Goal: Information Seeking & Learning: Learn about a topic

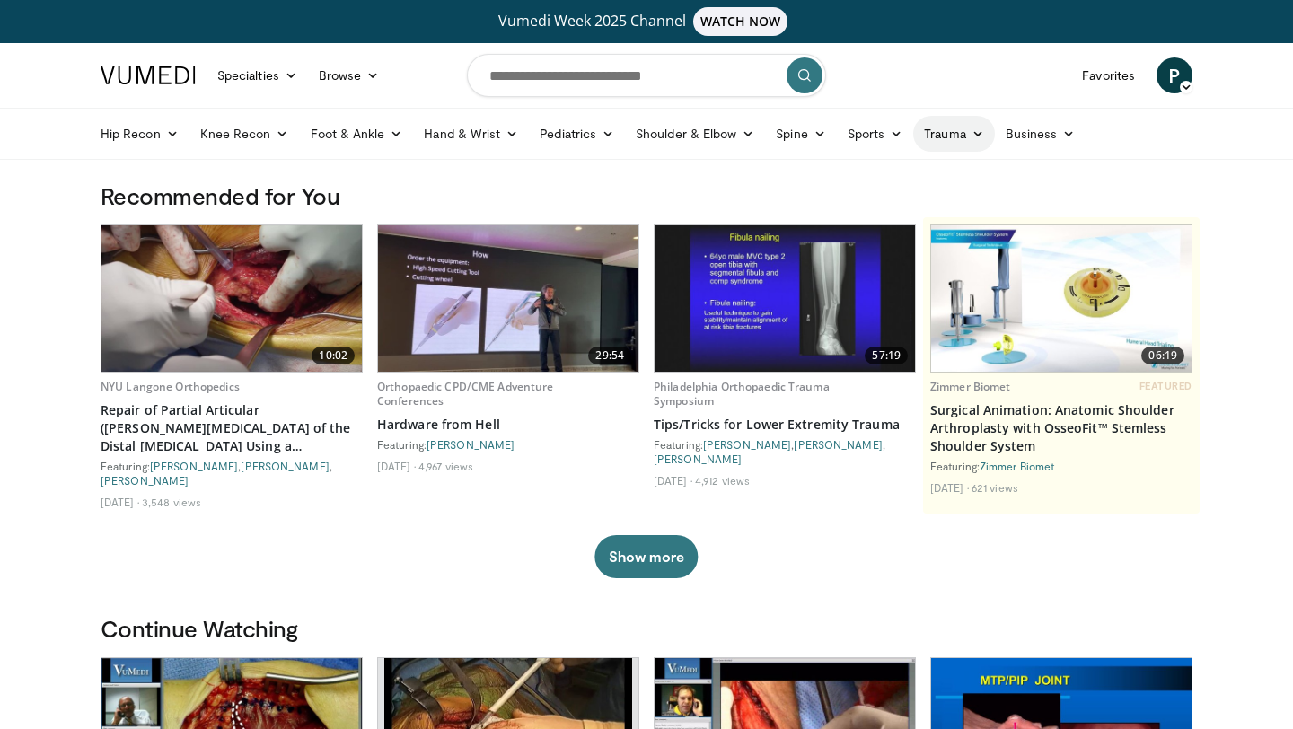
click at [950, 128] on link "Trauma" at bounding box center [954, 134] width 82 height 36
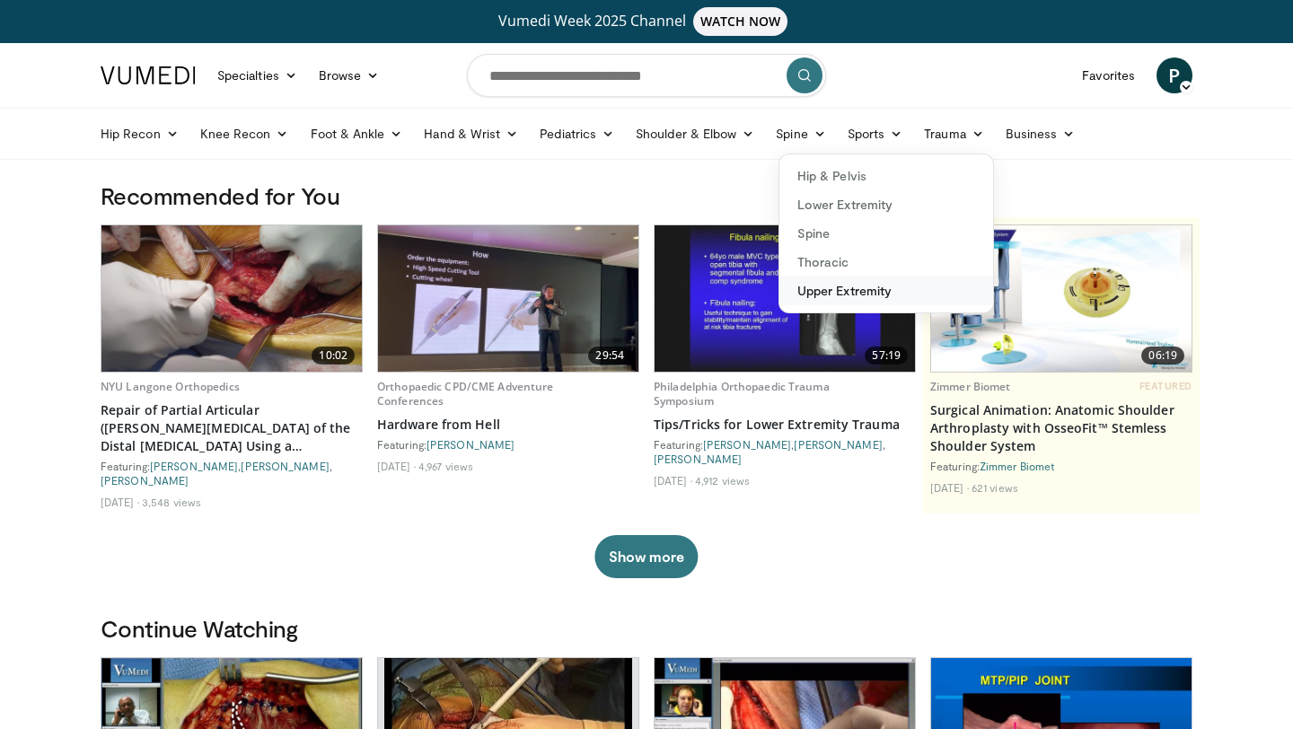
click at [832, 288] on link "Upper Extremity" at bounding box center [886, 290] width 214 height 29
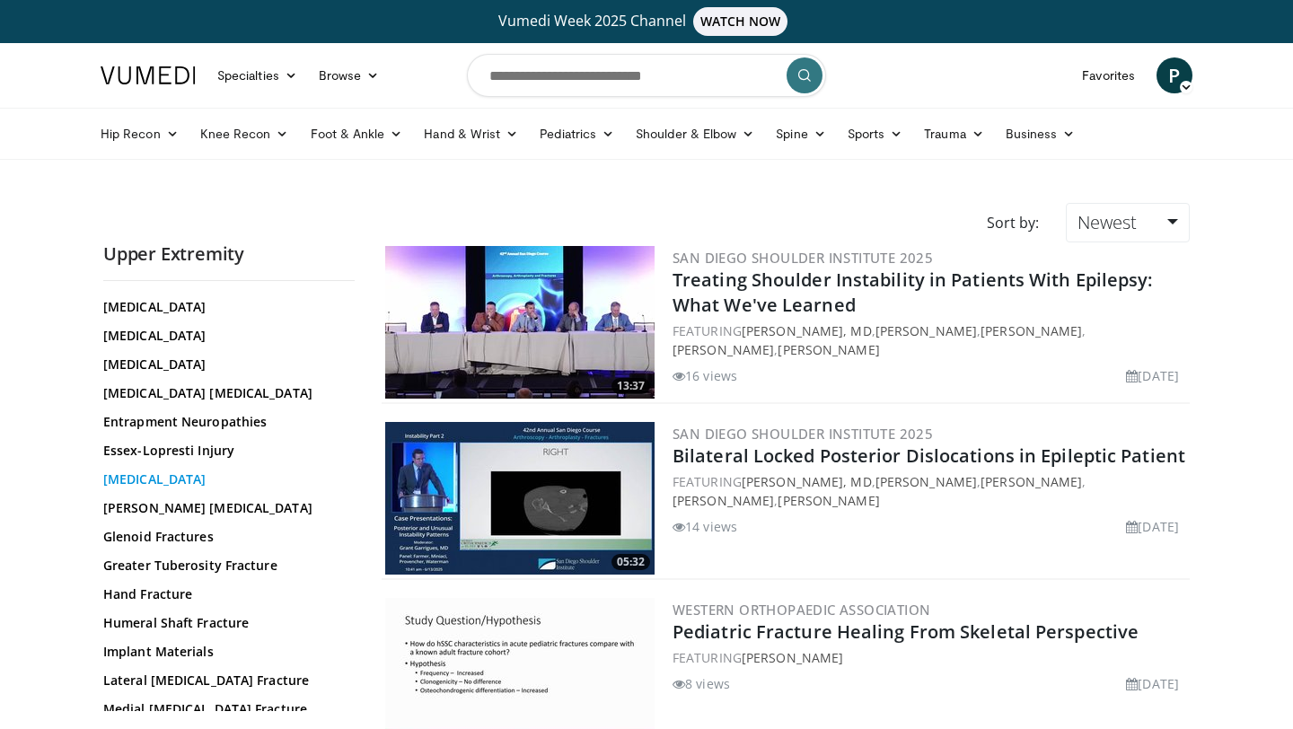
scroll to position [145, 0]
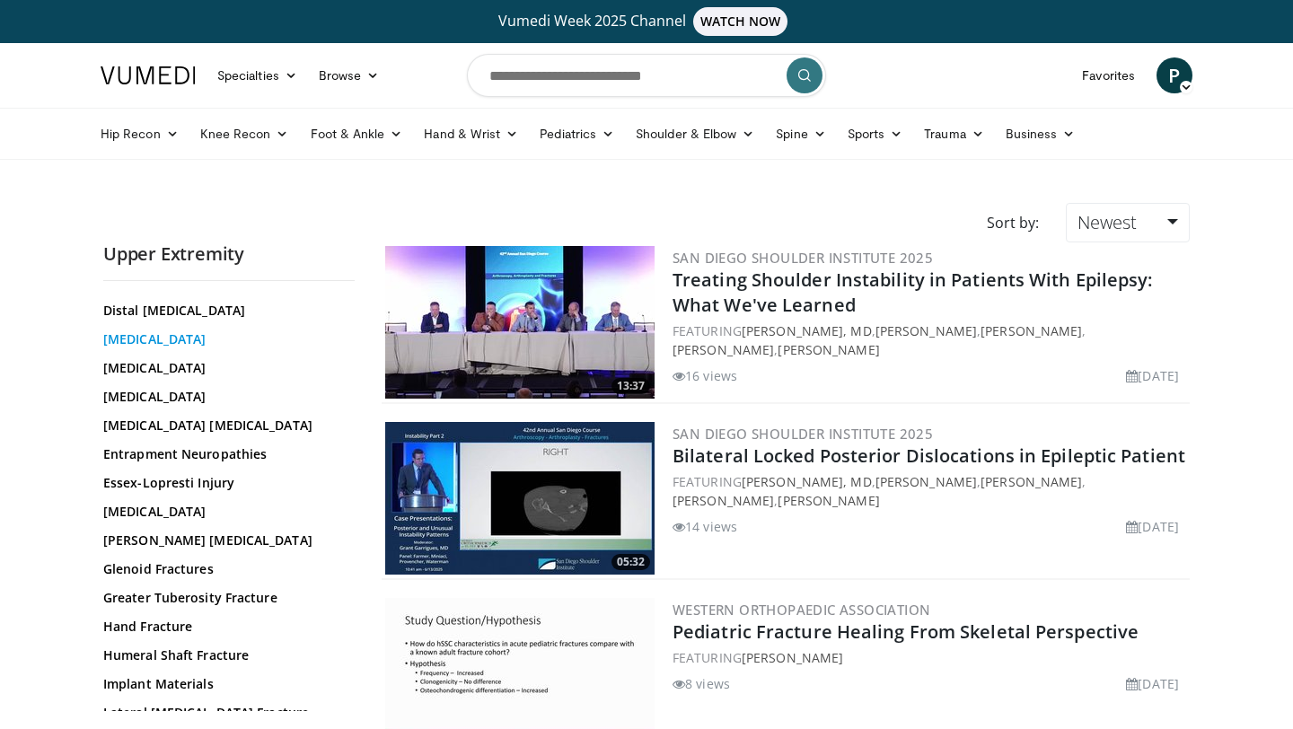
click at [165, 336] on link "Distal Radius Fracture" at bounding box center [224, 339] width 242 height 18
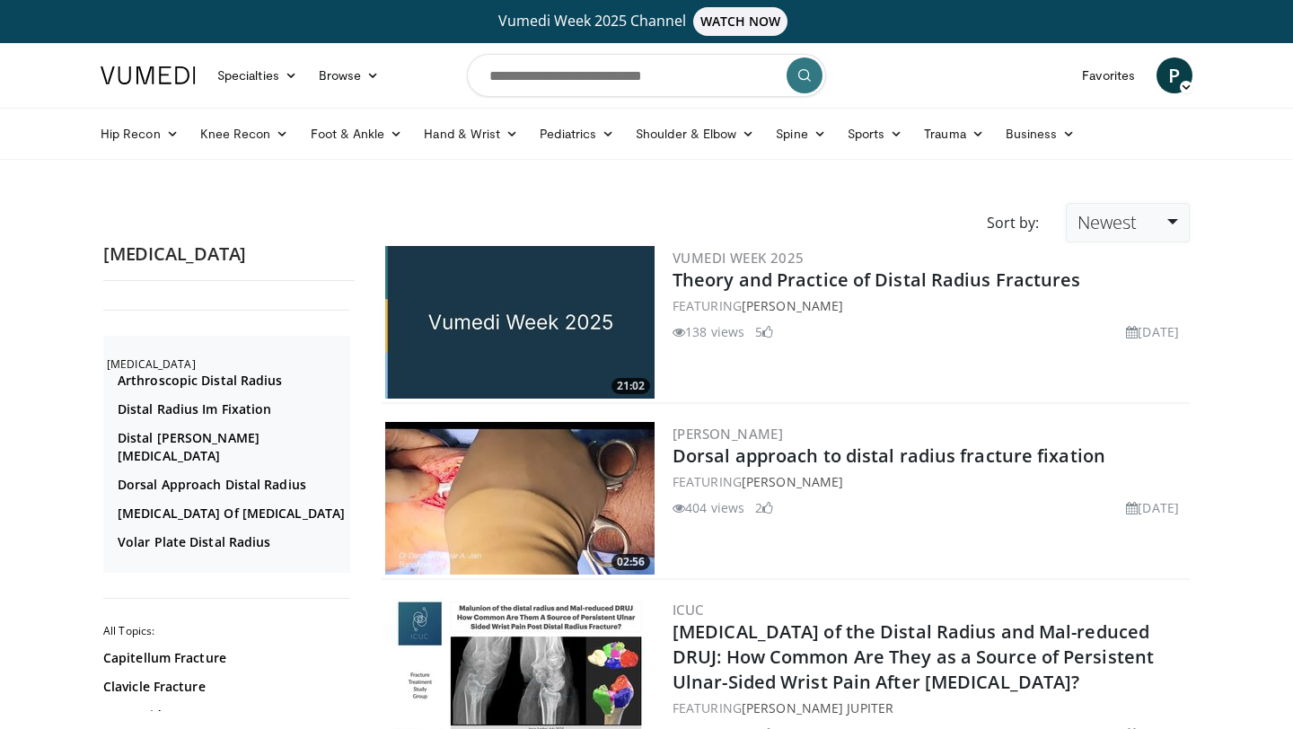
click at [1101, 224] on span "Newest" at bounding box center [1106, 222] width 59 height 24
click at [1127, 357] on link "Views" at bounding box center [1137, 352] width 142 height 29
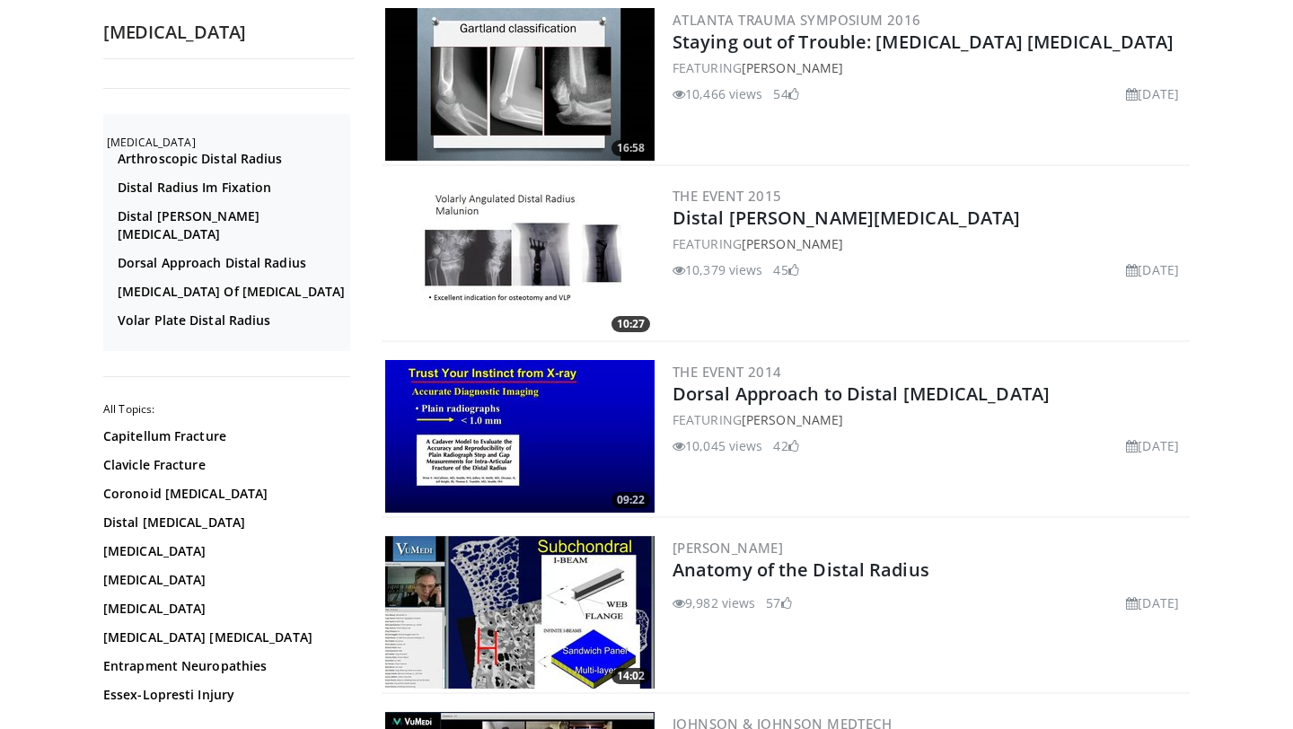
scroll to position [3749, 0]
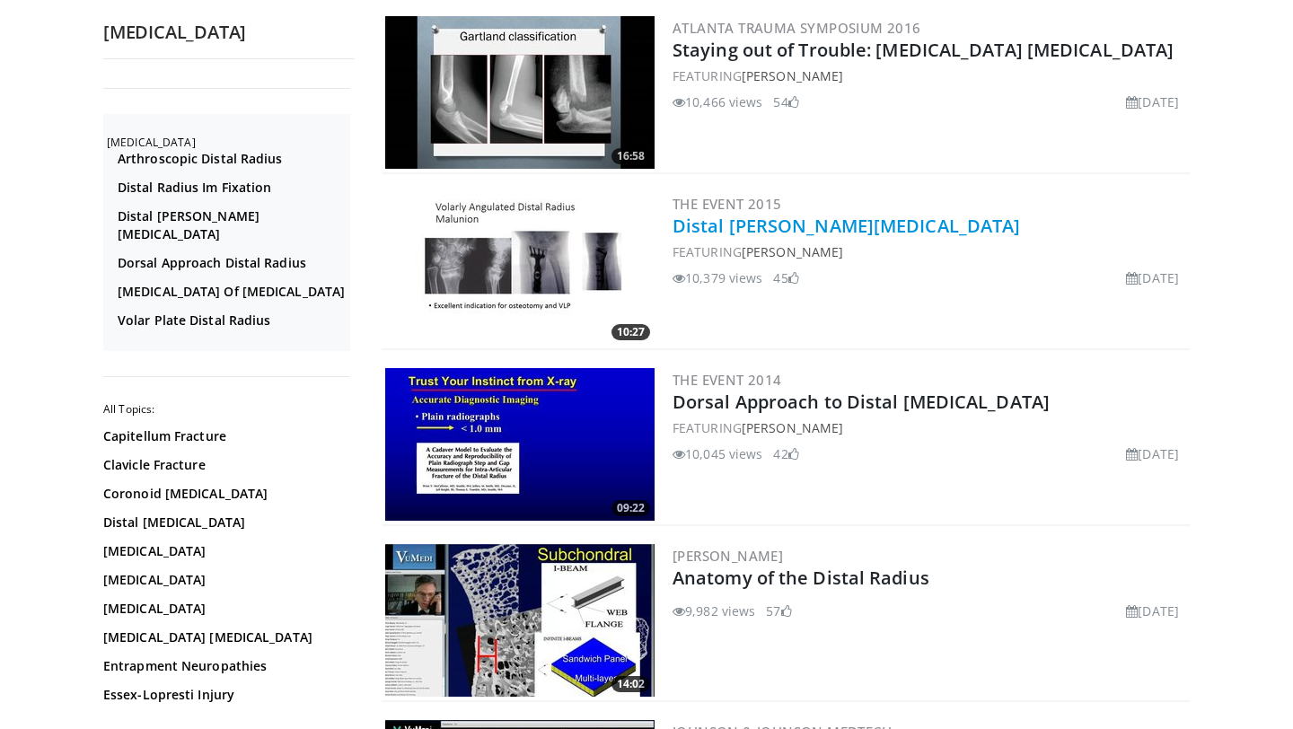
click at [718, 227] on link "Distal Radius Malunion" at bounding box center [845, 226] width 347 height 24
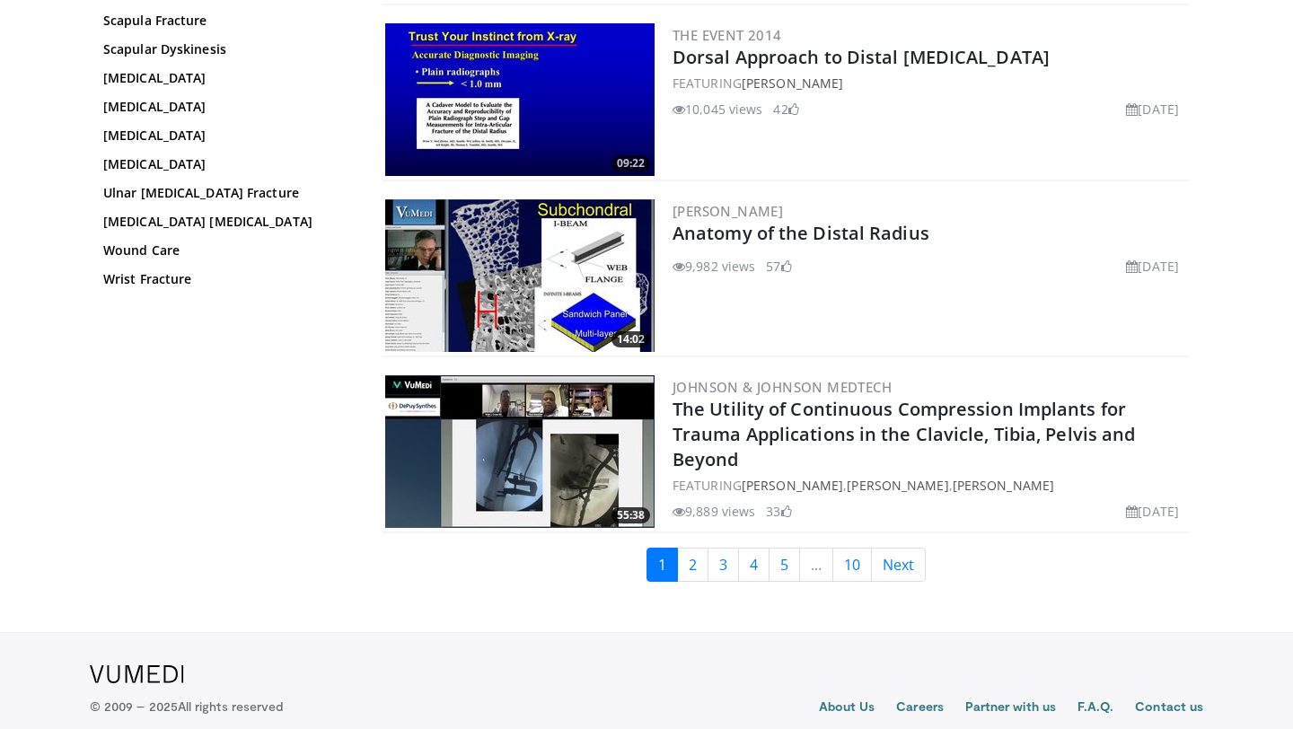
scroll to position [4138, 0]
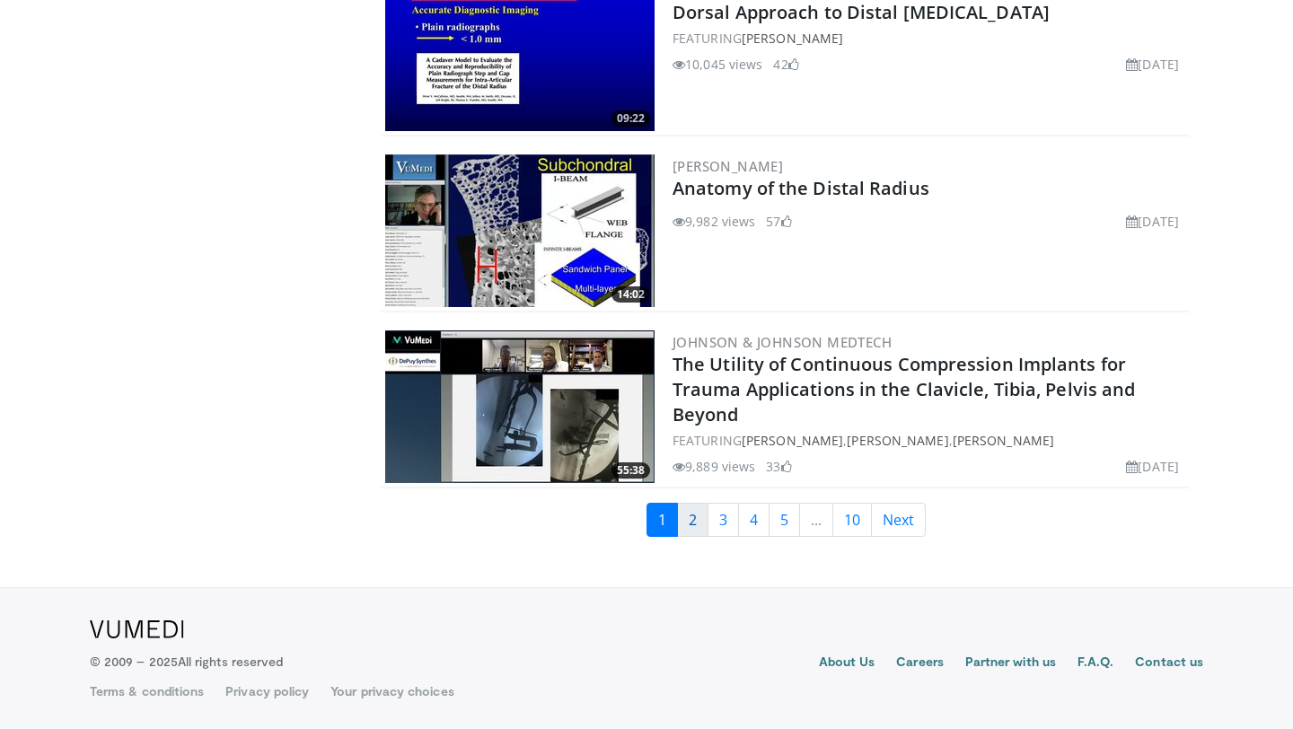
click at [692, 533] on link "2" at bounding box center [692, 520] width 31 height 34
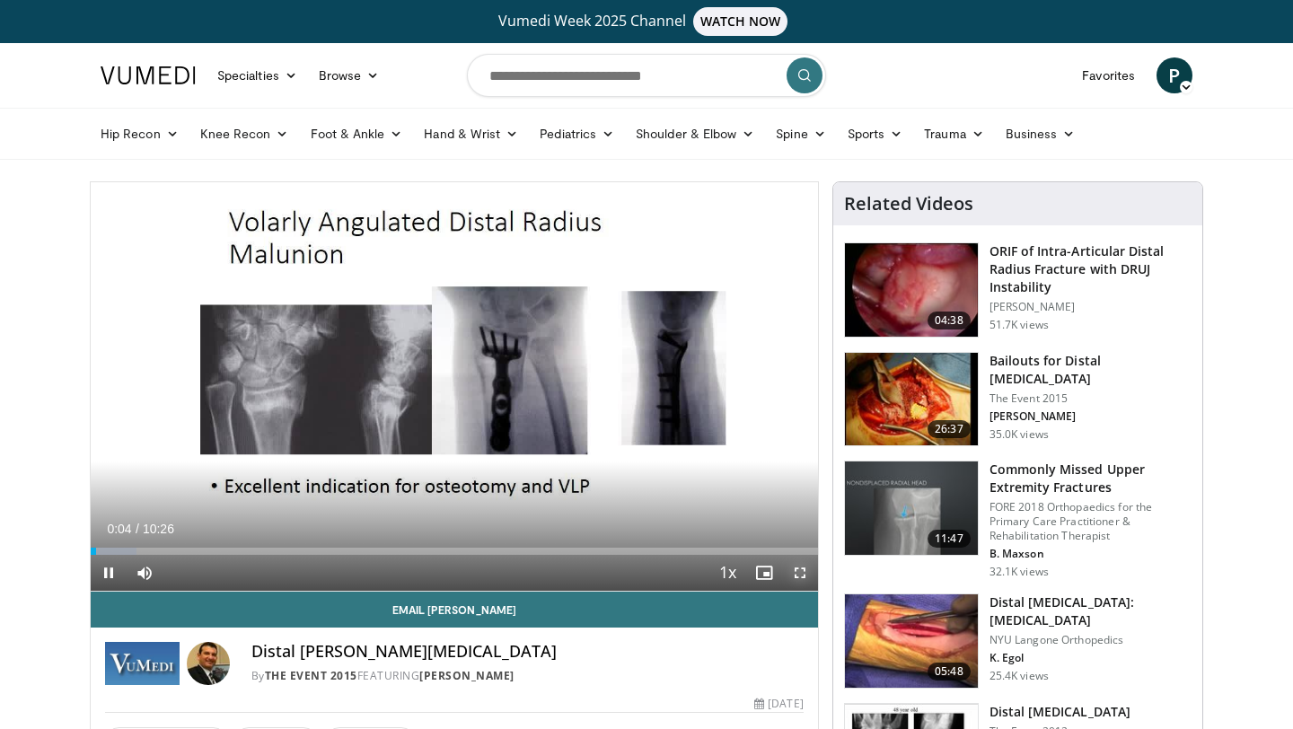
click at [802, 570] on span "Video Player" at bounding box center [800, 573] width 36 height 36
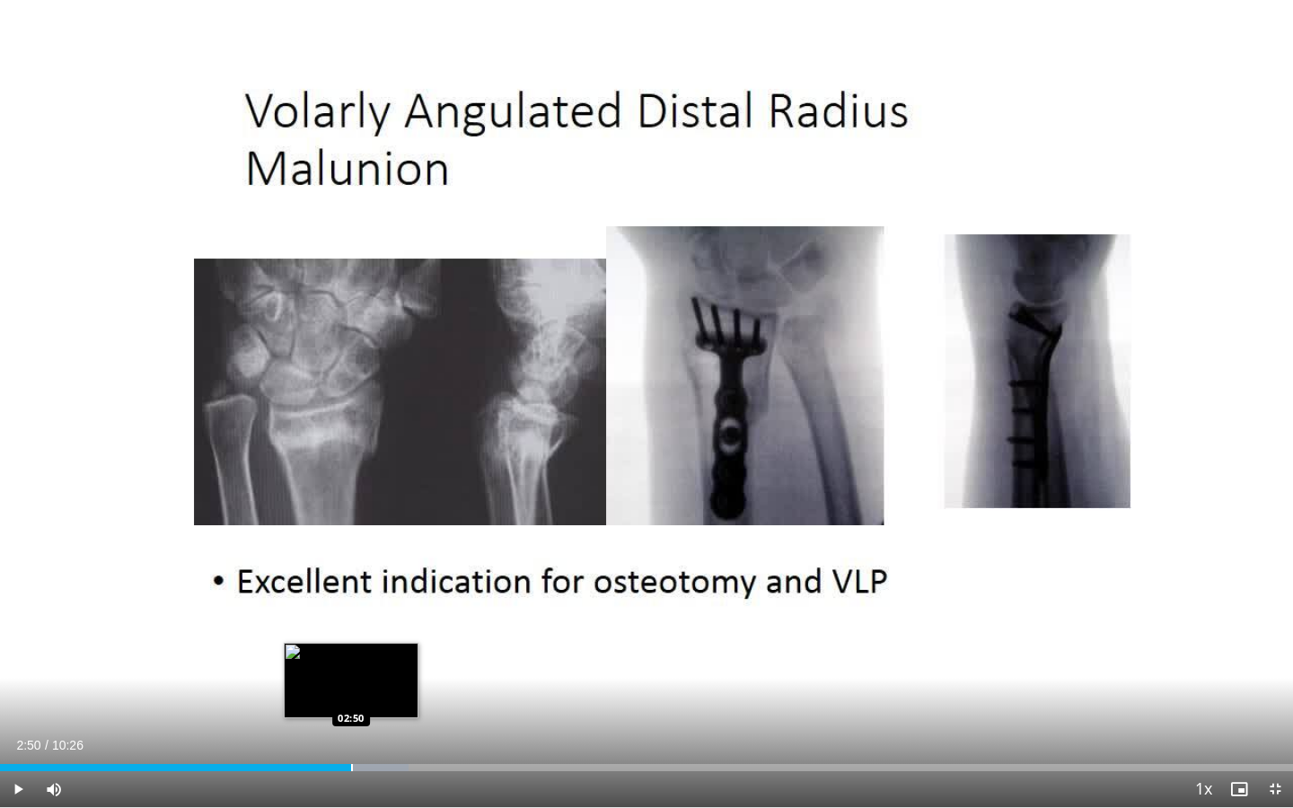
click at [351, 728] on div "Loaded : 31.61% 02:50 02:50" at bounding box center [646, 762] width 1293 height 17
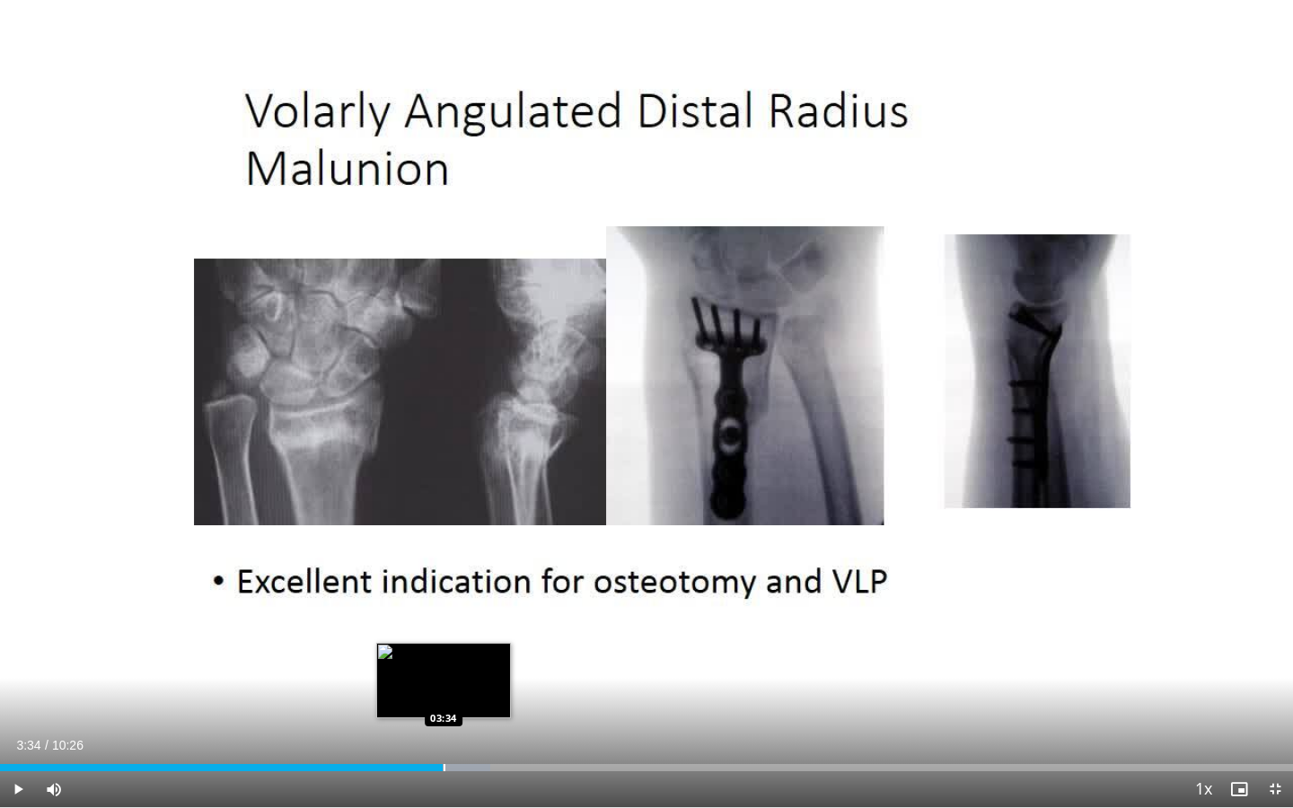
click at [442, 728] on div "Loaded : 37.93% 02:57 03:34" at bounding box center [646, 767] width 1293 height 7
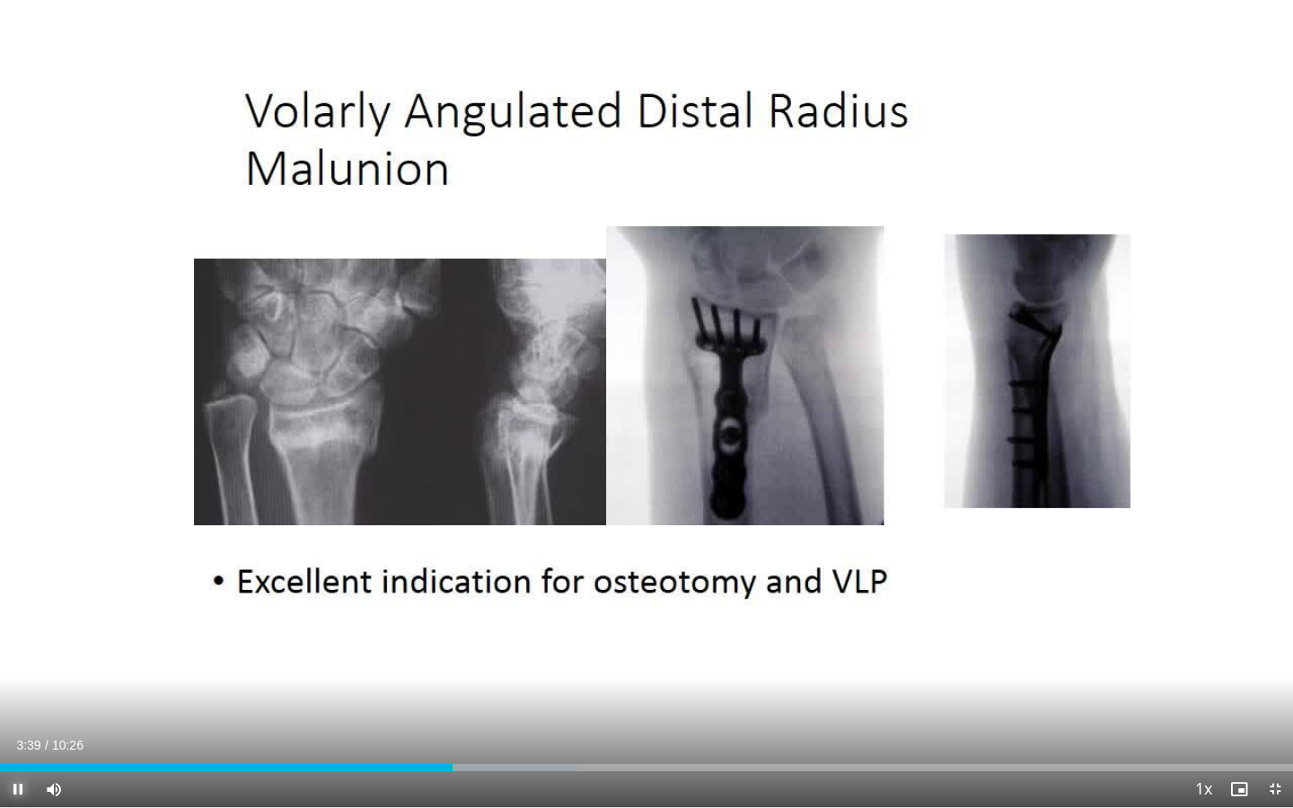
click at [17, 728] on span "Video Player" at bounding box center [18, 789] width 36 height 36
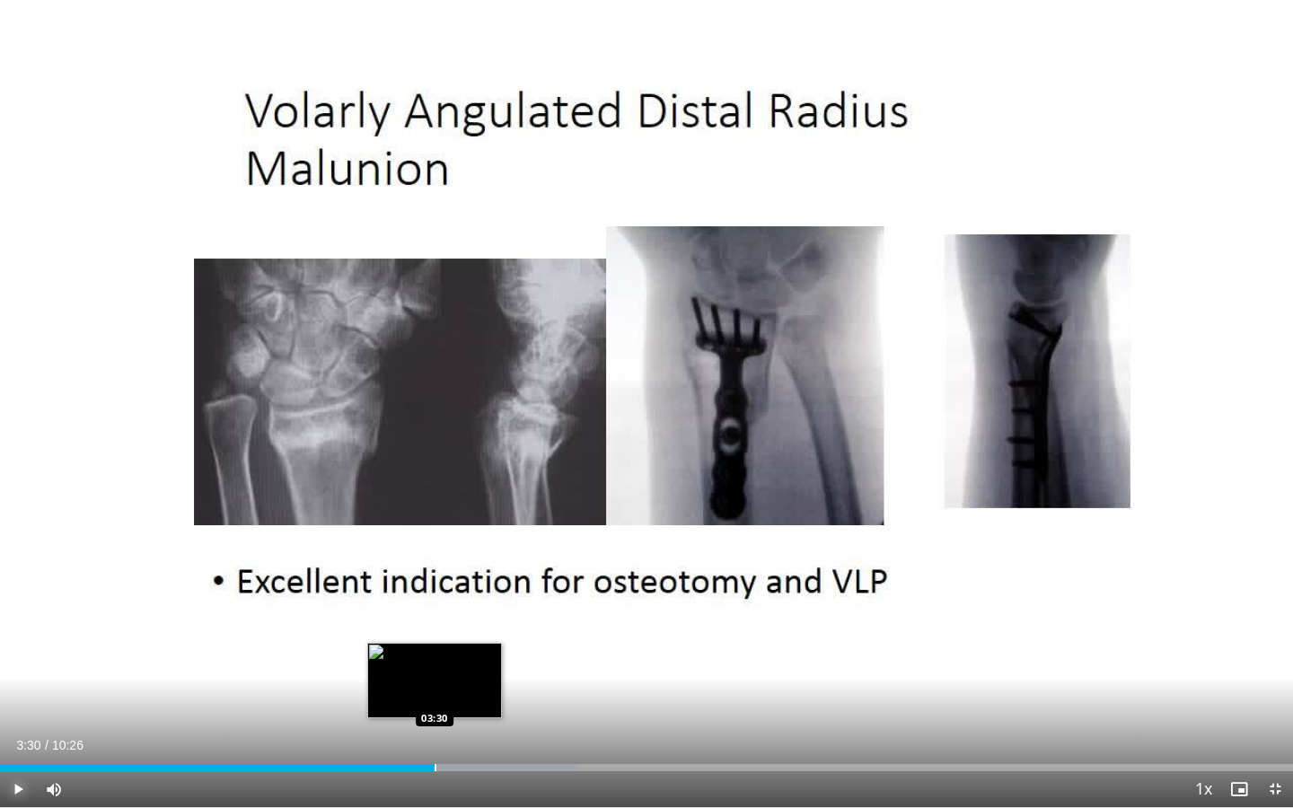
click at [434, 728] on div "Progress Bar" at bounding box center [435, 767] width 2 height 7
click at [16, 728] on span "Video Player" at bounding box center [18, 789] width 36 height 36
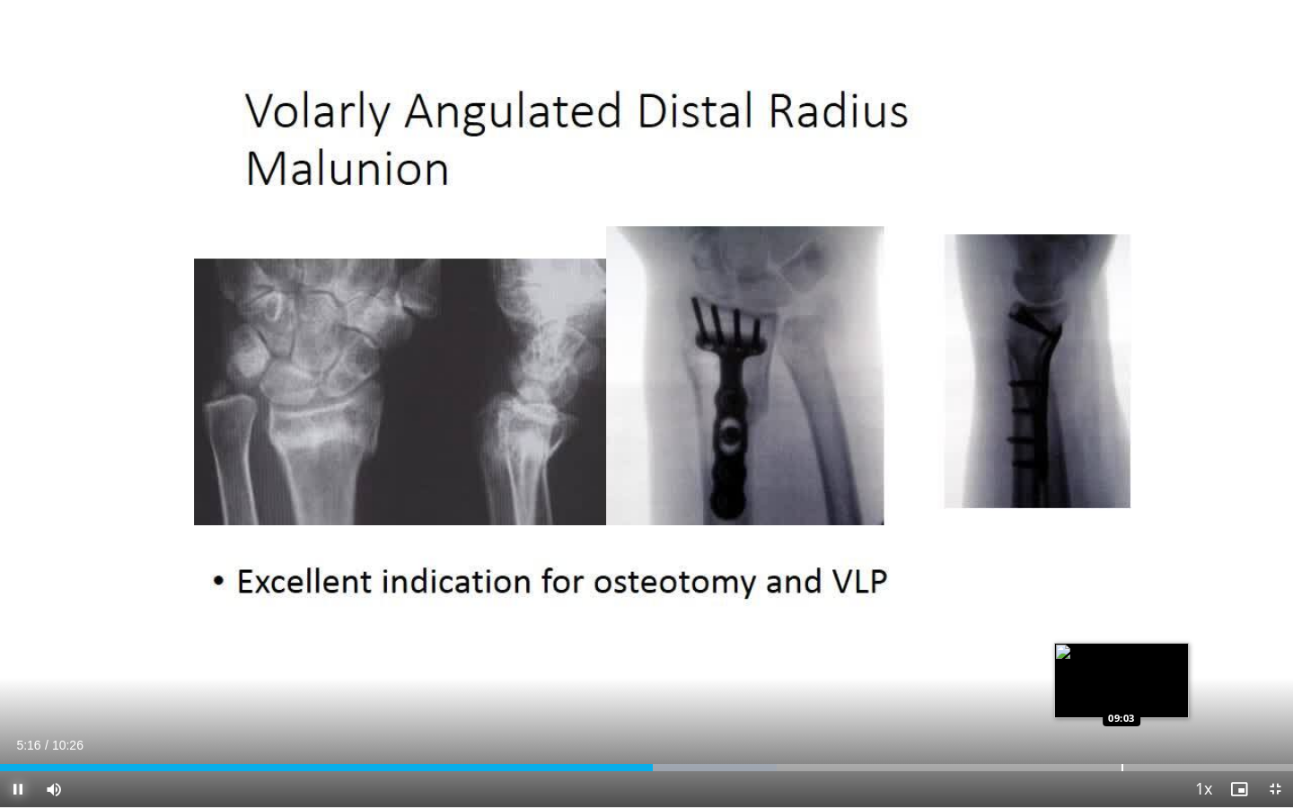
click at [1121, 728] on div "Progress Bar" at bounding box center [1122, 767] width 2 height 7
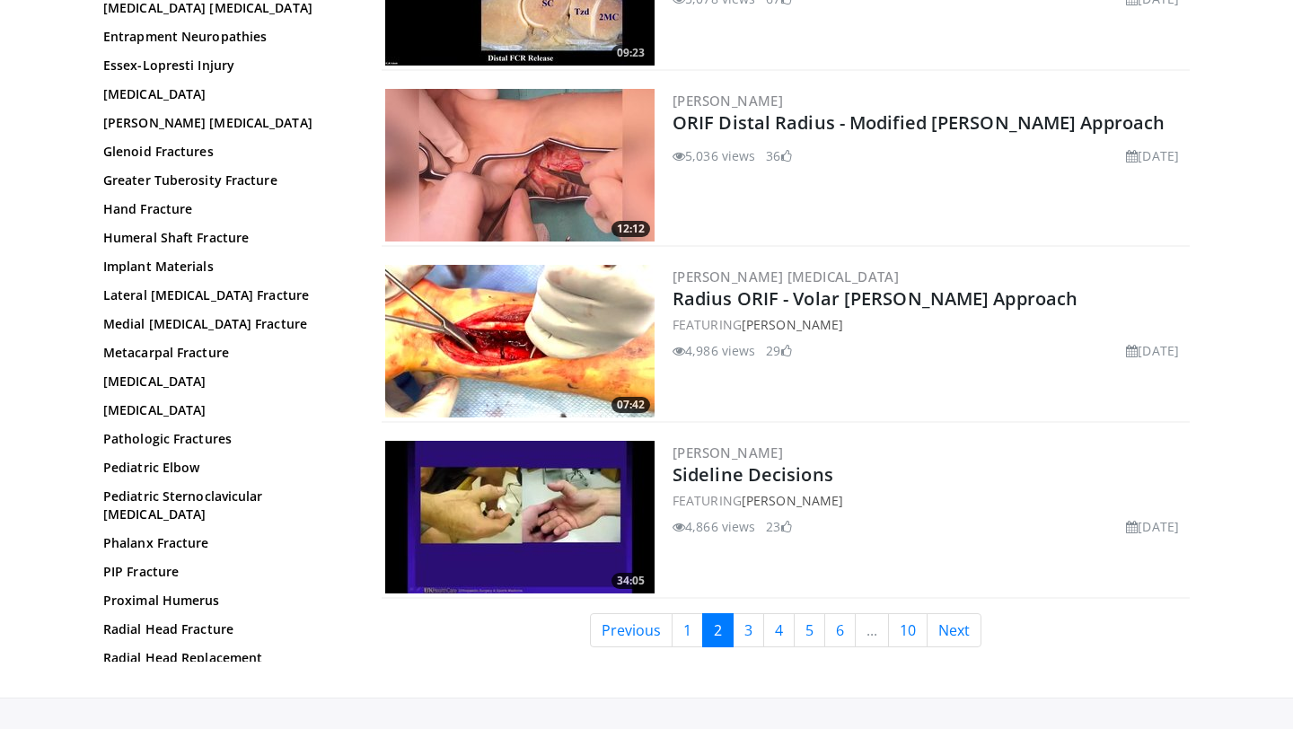
scroll to position [4034, 0]
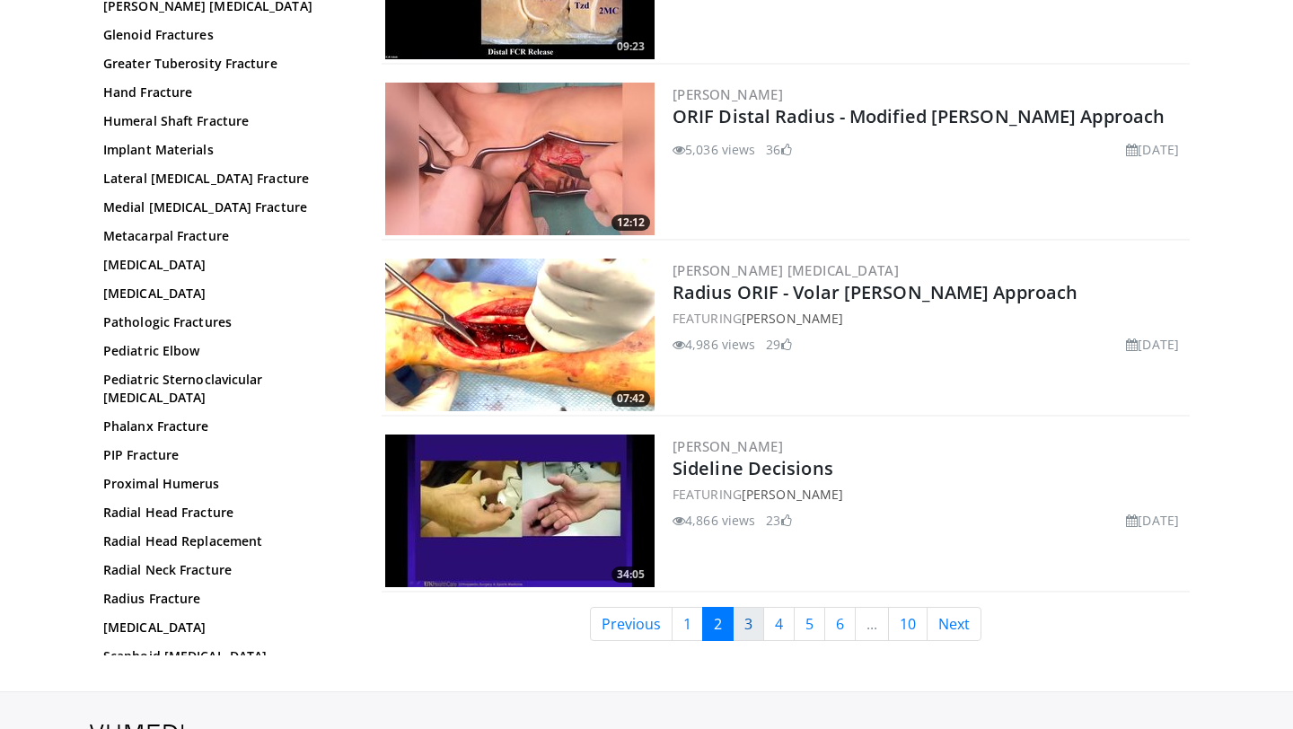
click at [750, 614] on link "3" at bounding box center [747, 624] width 31 height 34
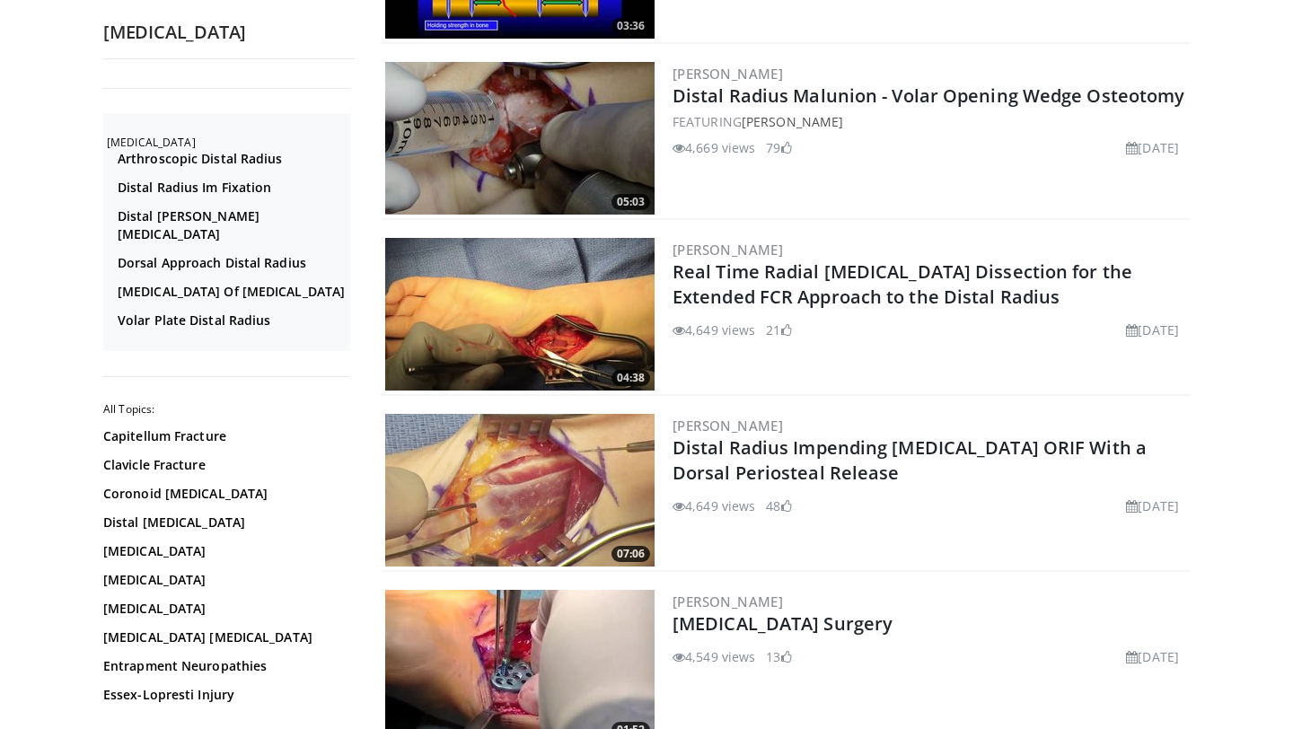
scroll to position [1255, 0]
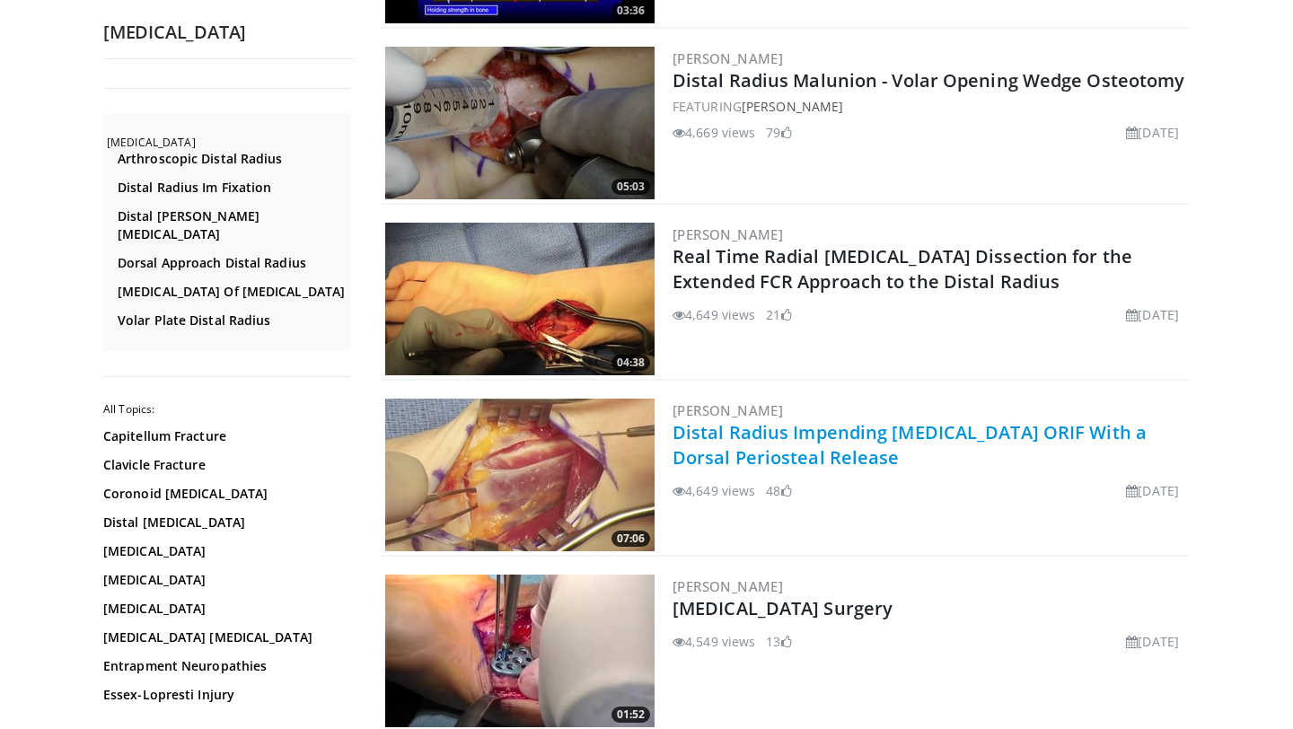
click at [785, 444] on link "Distal Radius Impending [MEDICAL_DATA] ORIF With a Dorsal Periosteal Release" at bounding box center [909, 444] width 474 height 49
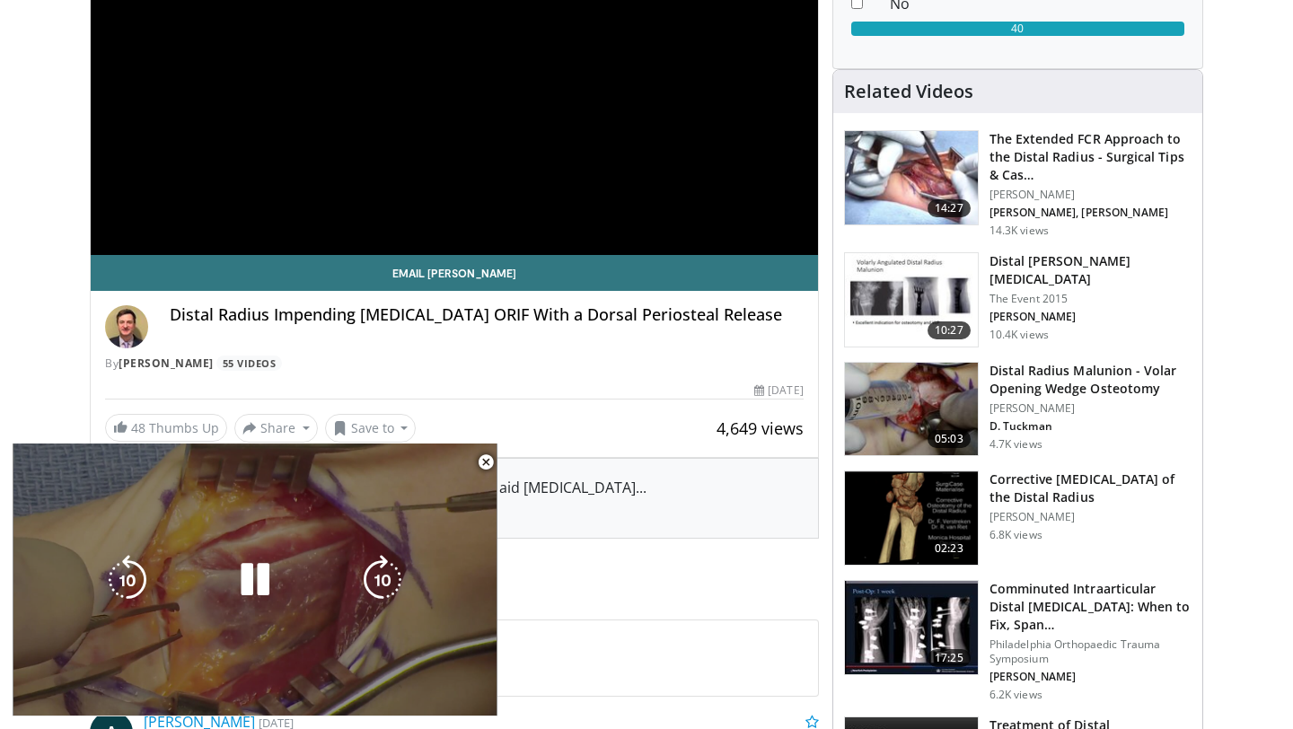
scroll to position [353, 0]
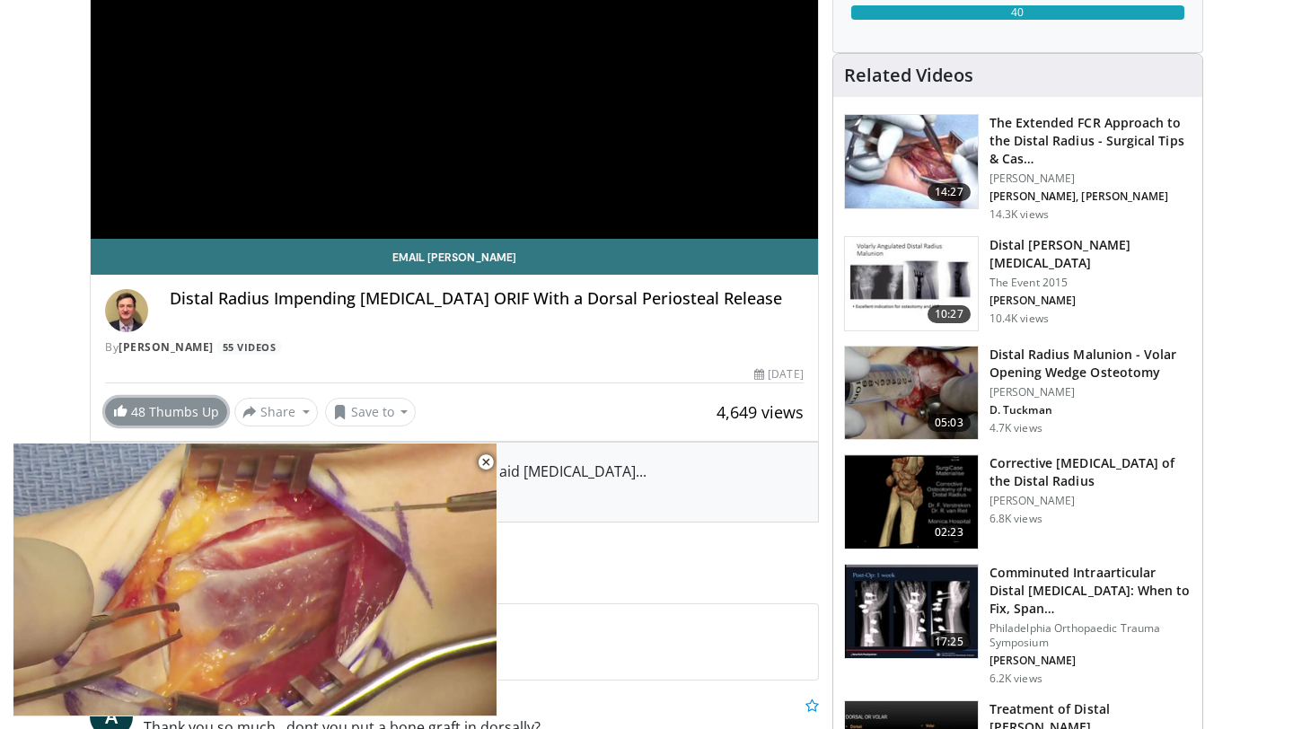
click at [180, 417] on link "48 Thumbs Up" at bounding box center [166, 412] width 122 height 28
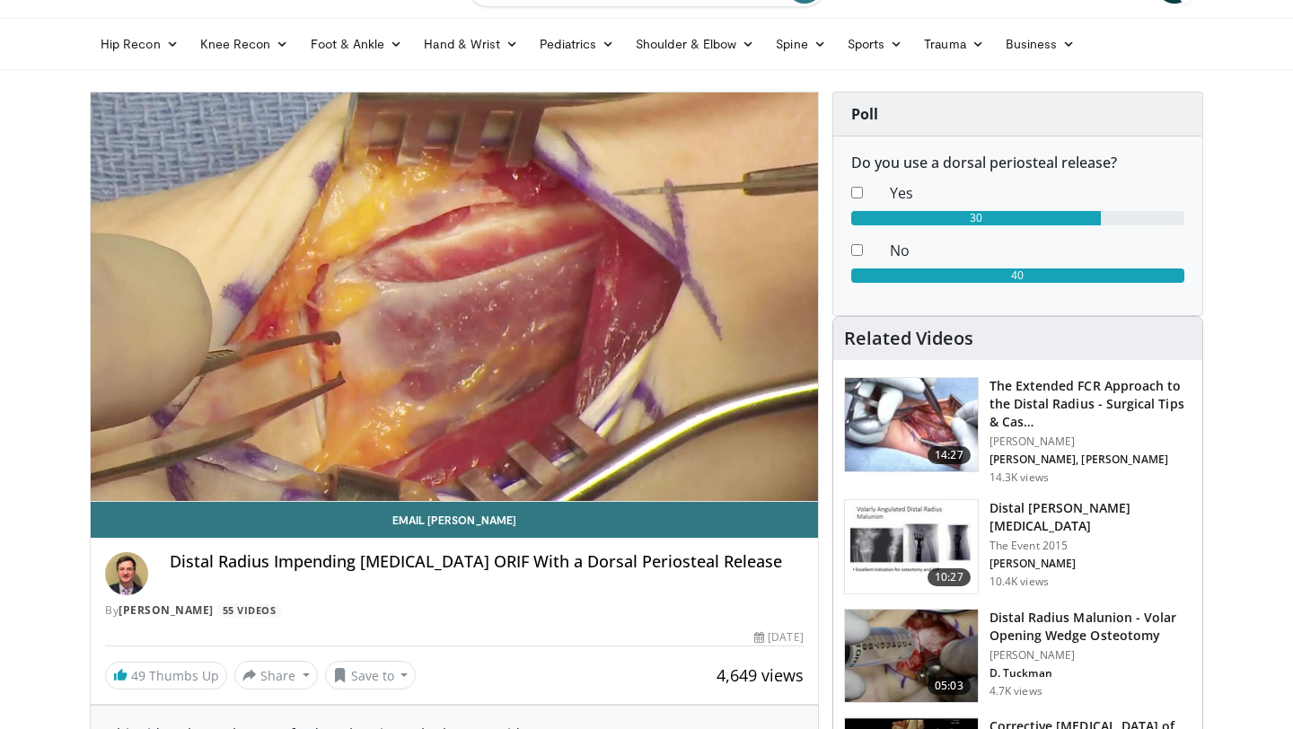
scroll to position [88, 0]
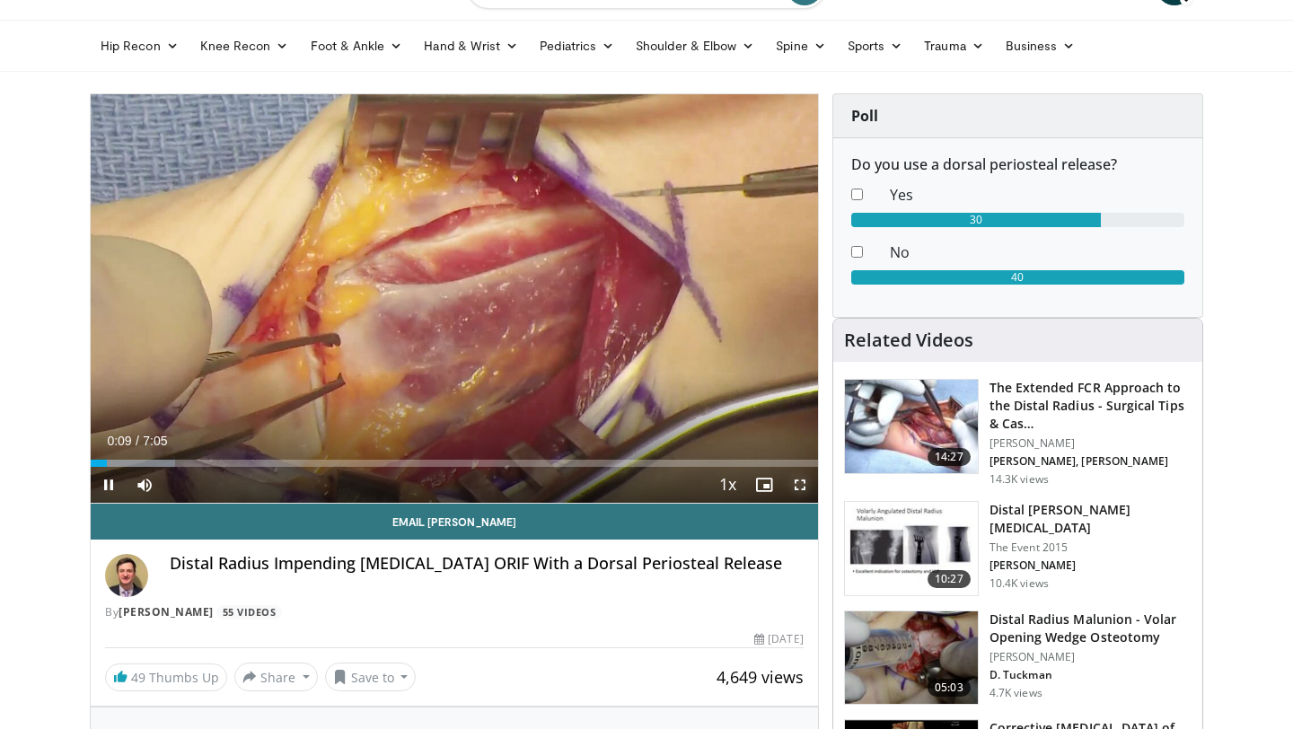
click at [801, 484] on span "Video Player" at bounding box center [800, 485] width 36 height 36
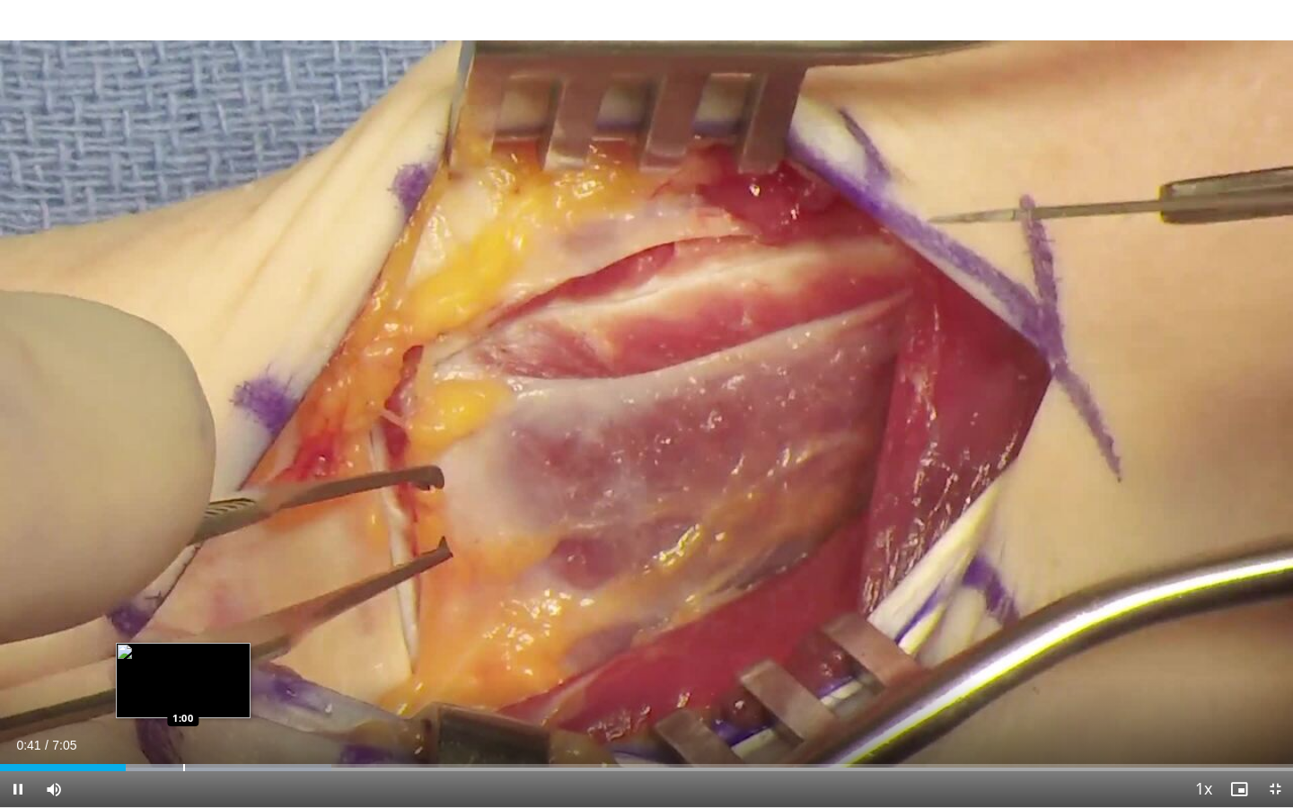
click at [183, 728] on div "Progress Bar" at bounding box center [184, 767] width 2 height 7
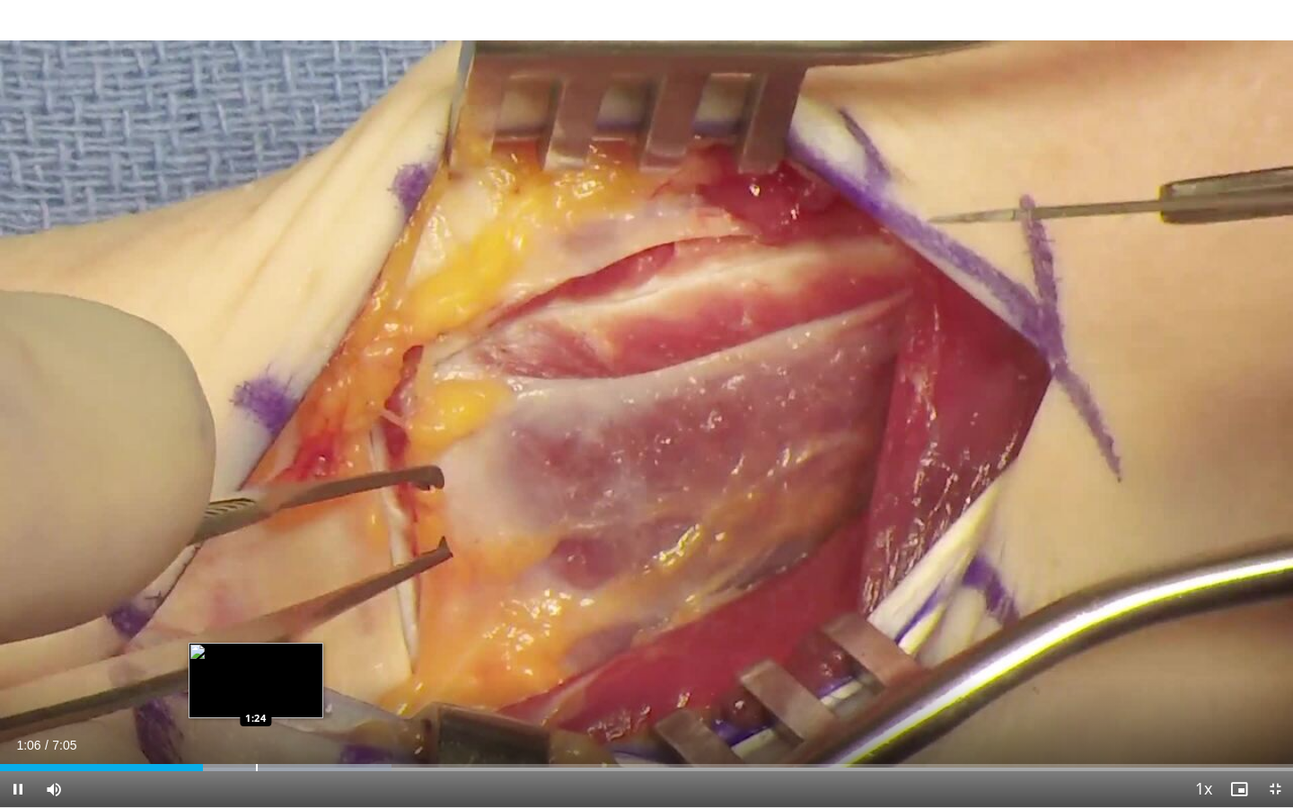
click at [256, 728] on div "Progress Bar" at bounding box center [257, 767] width 2 height 7
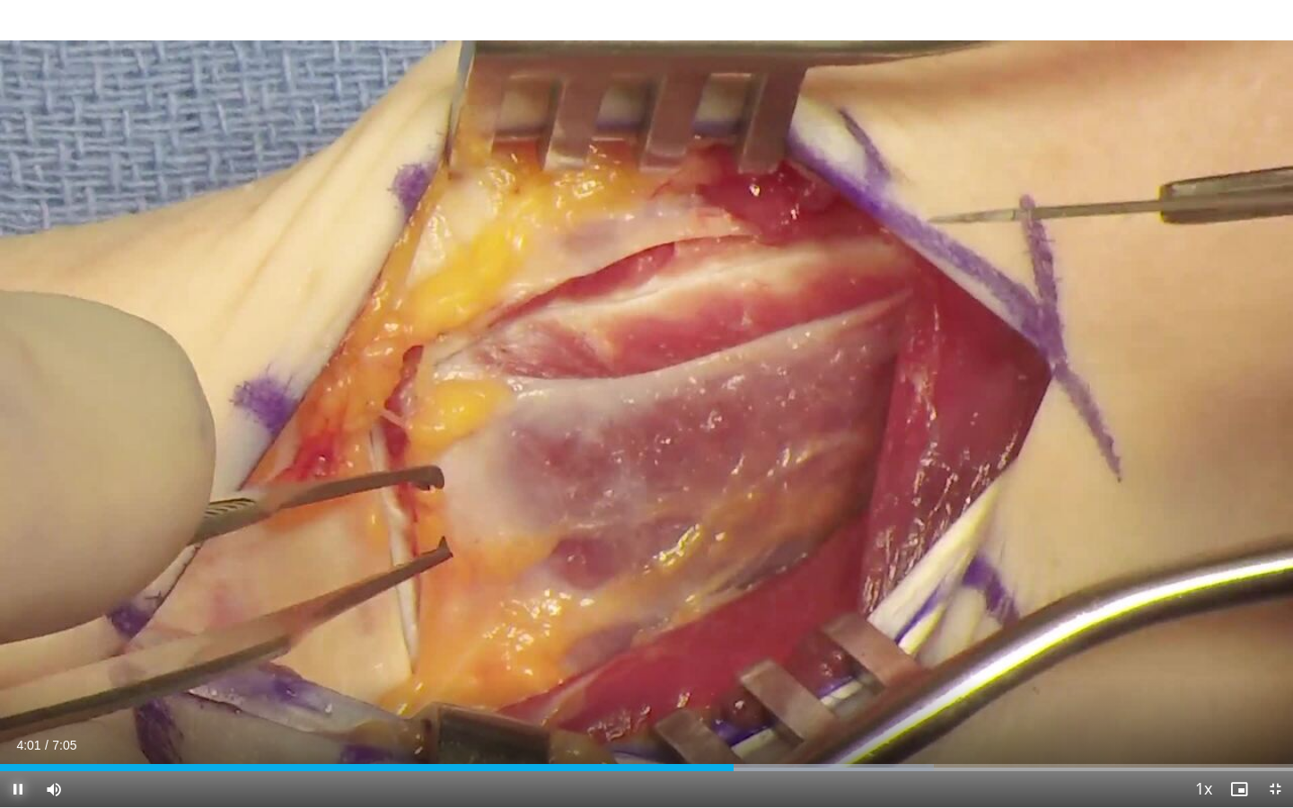
click at [15, 728] on span "Video Player" at bounding box center [18, 789] width 36 height 36
